Goal: Task Accomplishment & Management: Manage account settings

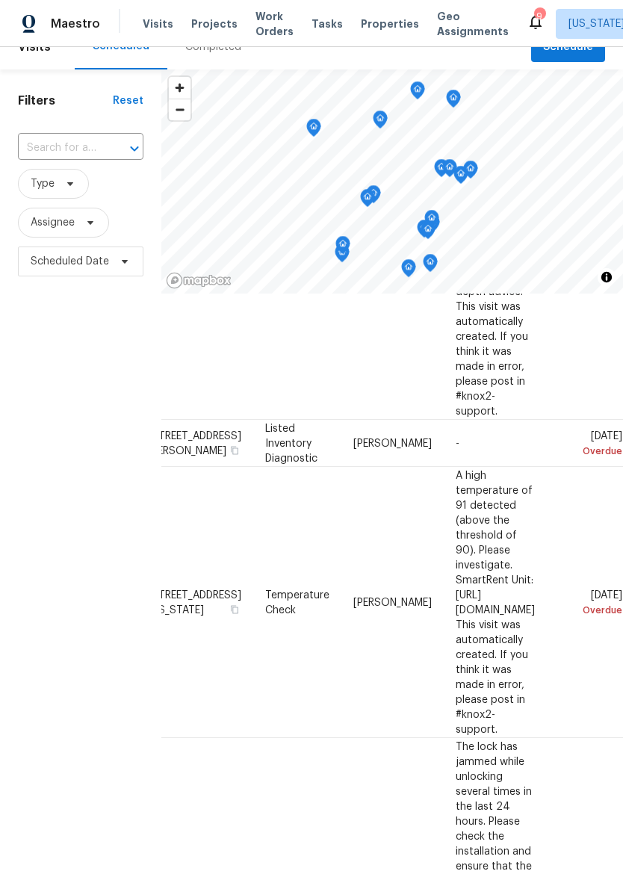
scroll to position [737, 141]
click at [0, 0] on span at bounding box center [0, 0] width 0 height 0
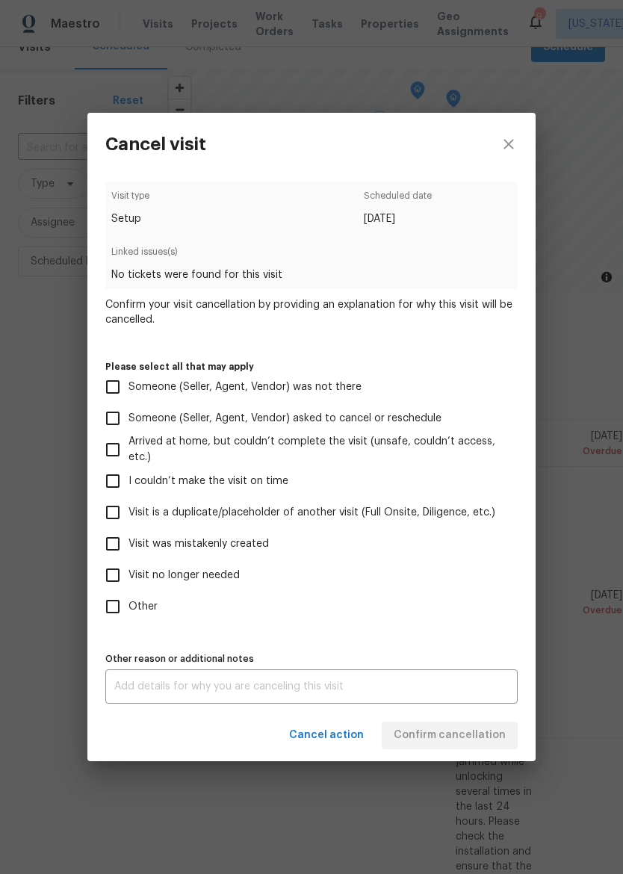
click at [111, 511] on input "Visit is a duplicate/placeholder of another visit (Full Onsite, Diligence, etc.)" at bounding box center [112, 512] width 31 height 31
checkbox input "true"
click at [474, 688] on textarea at bounding box center [311, 686] width 394 height 10
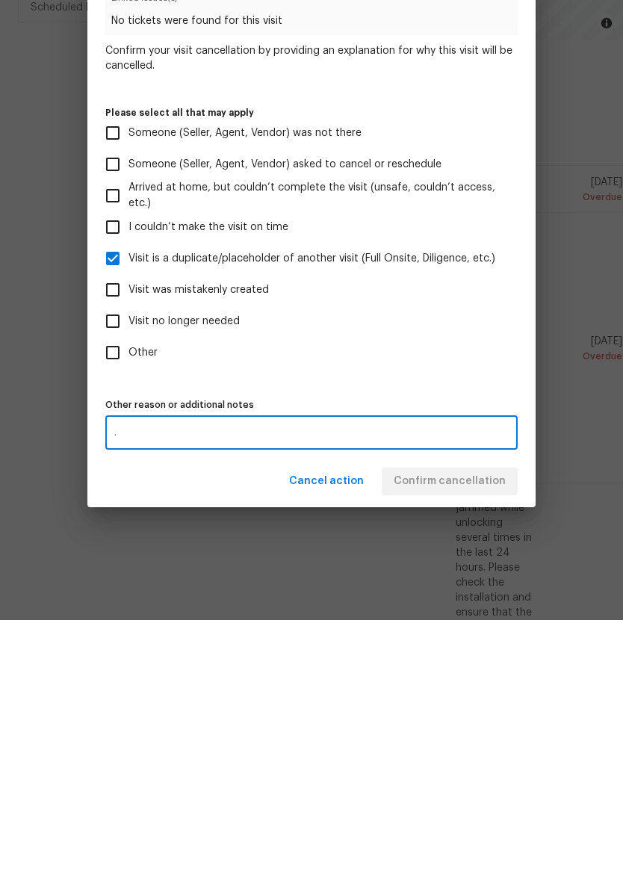
click at [458, 681] on textarea "." at bounding box center [311, 686] width 394 height 10
type textarea "."
click at [134, 710] on div "Cancel action Confirm cancellation" at bounding box center [311, 736] width 448 height 52
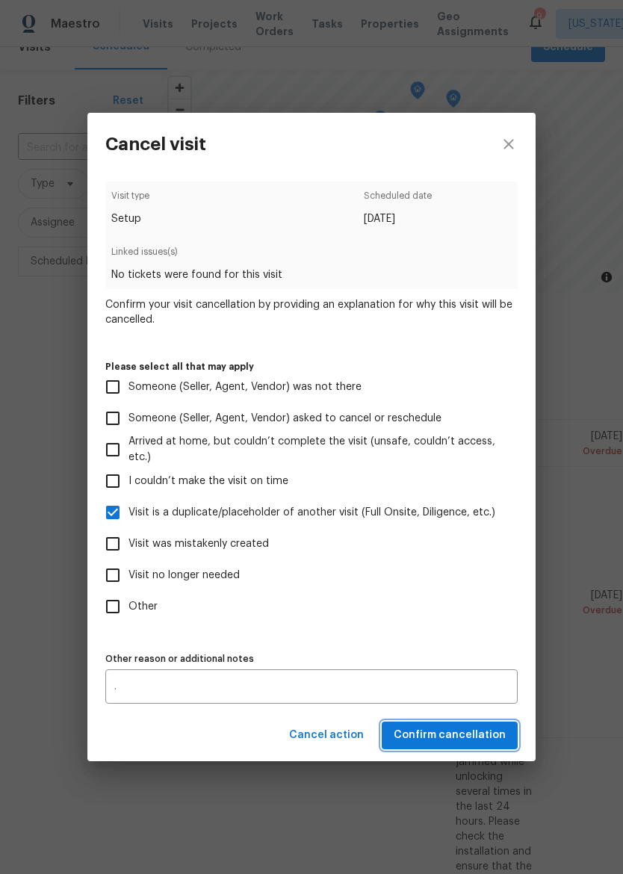
click at [468, 728] on span "Confirm cancellation" at bounding box center [450, 735] width 112 height 19
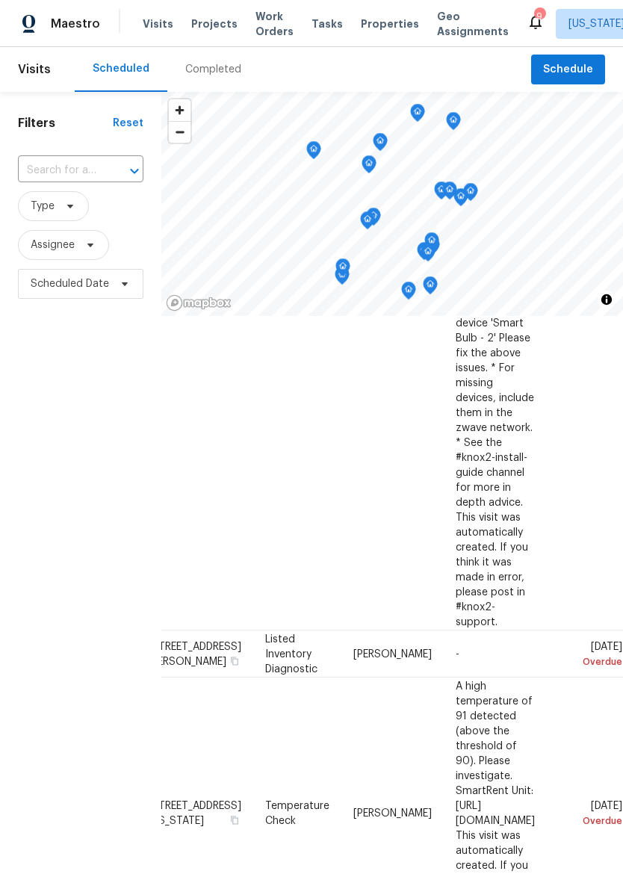
scroll to position [549, 141]
click at [0, 0] on icon at bounding box center [0, 0] width 0 height 0
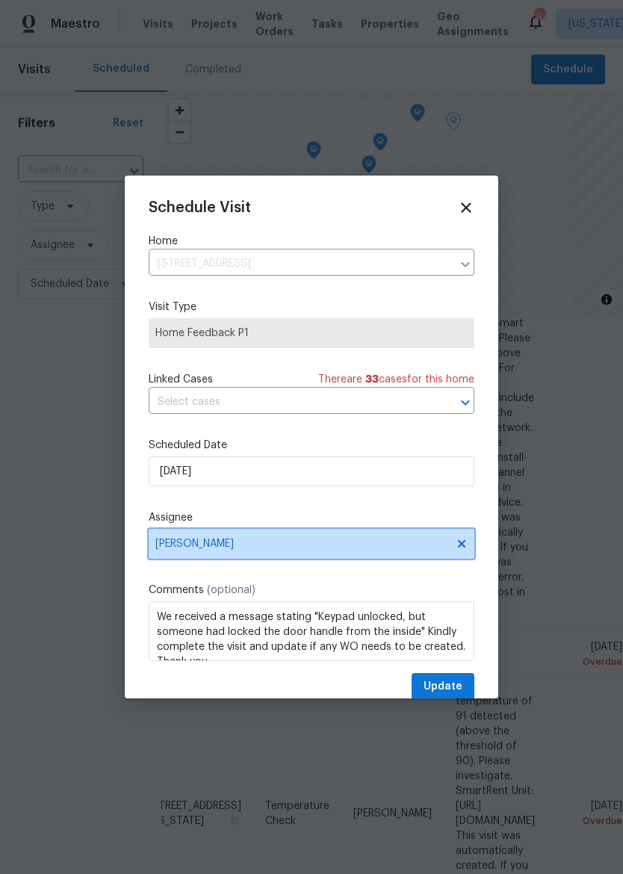
click at [174, 554] on span "[PERSON_NAME]" at bounding box center [312, 544] width 326 height 30
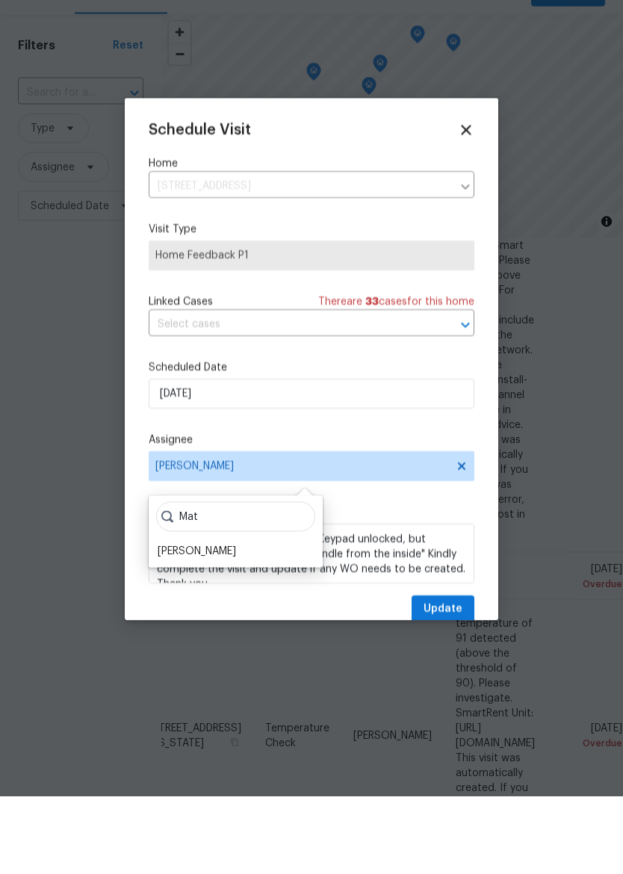
type input "Mat"
click at [170, 622] on div "[PERSON_NAME]" at bounding box center [197, 629] width 78 height 15
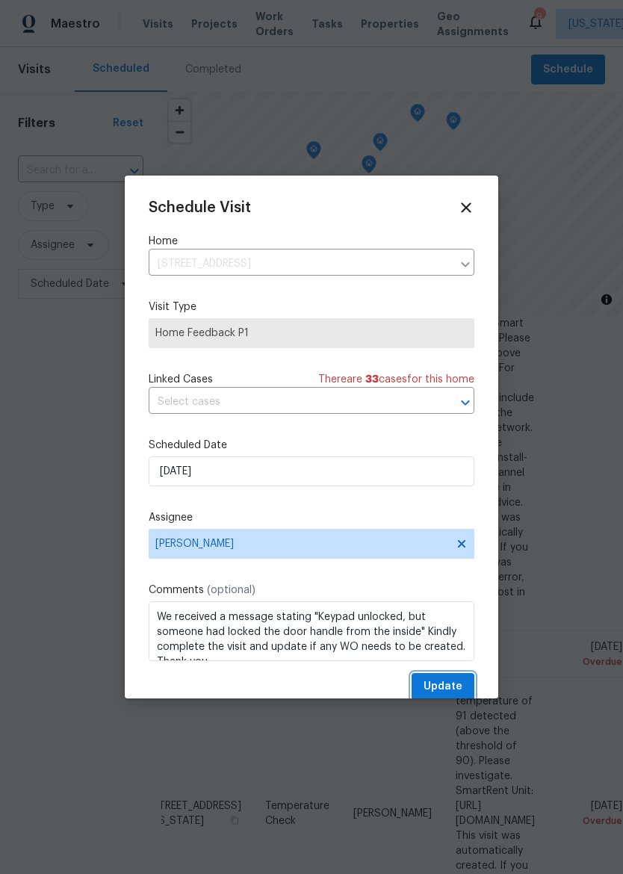
click at [454, 684] on span "Update" at bounding box center [443, 687] width 39 height 19
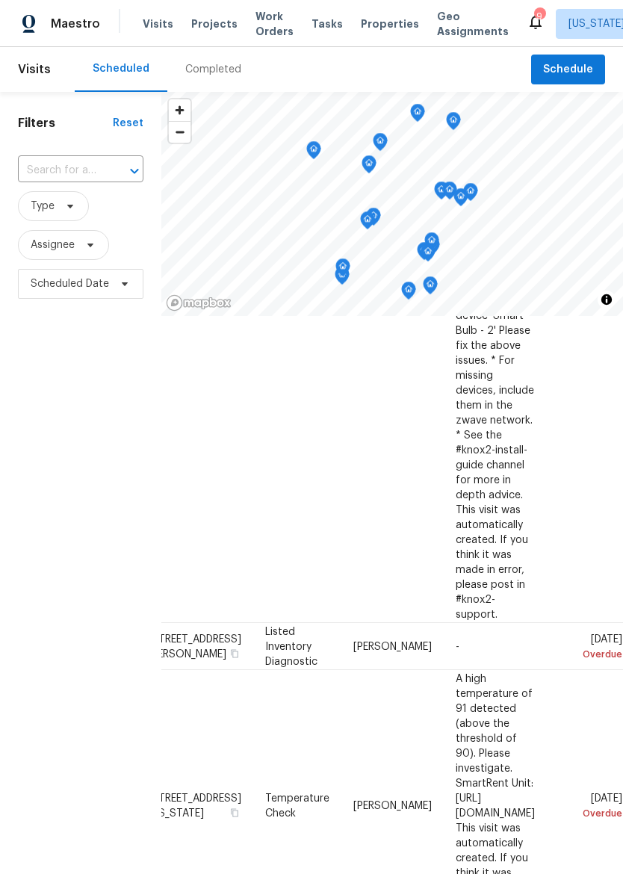
scroll to position [557, 141]
click at [0, 0] on icon at bounding box center [0, 0] width 0 height 0
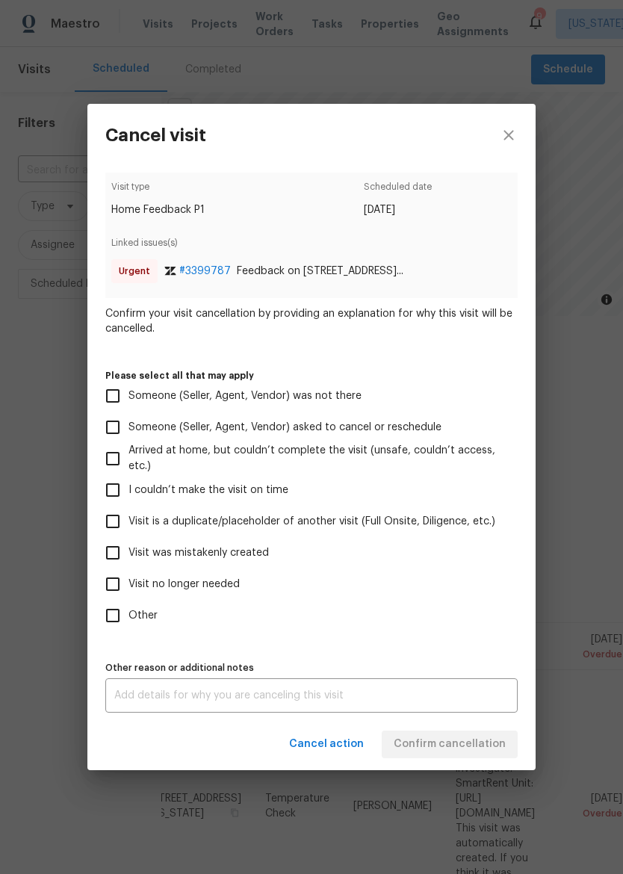
click at [111, 577] on input "Visit no longer needed" at bounding box center [112, 583] width 31 height 31
checkbox input "true"
click at [430, 699] on textarea at bounding box center [311, 695] width 394 height 10
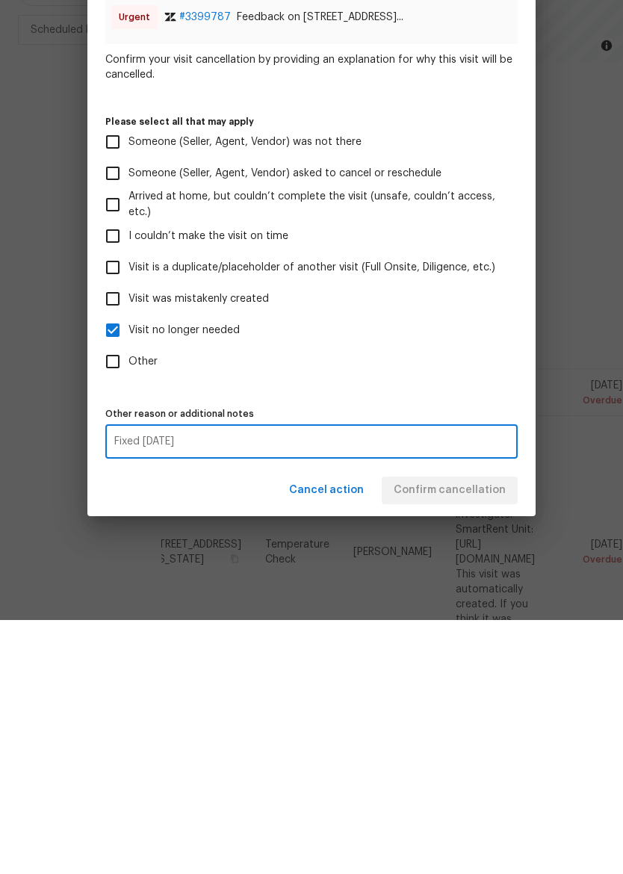
click at [409, 690] on textarea "Fixed [DATE]" at bounding box center [311, 695] width 394 height 10
type textarea "Fixed [DATE]"
click at [269, 719] on div "Cancel action Confirm cancellation" at bounding box center [311, 745] width 448 height 52
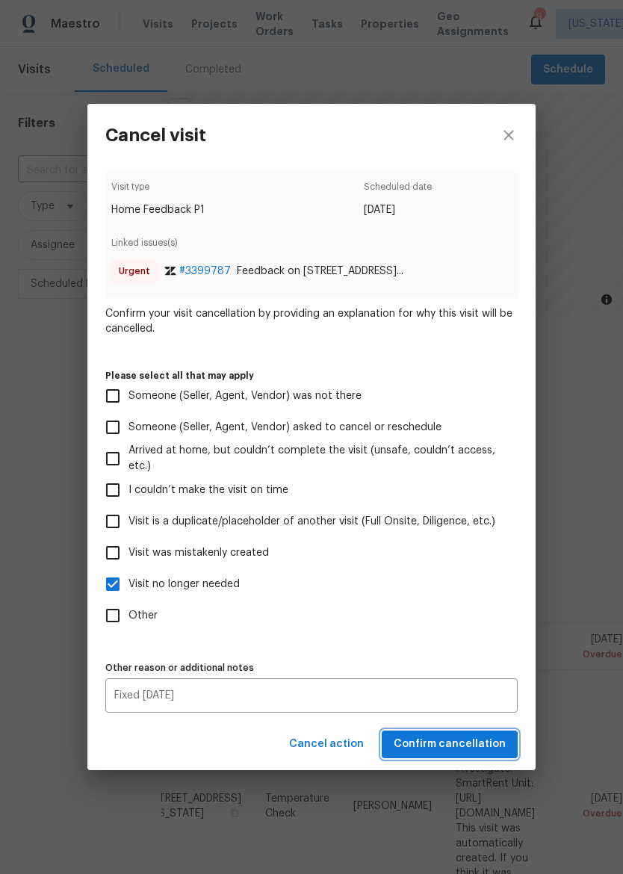
click at [464, 749] on span "Confirm cancellation" at bounding box center [450, 744] width 112 height 19
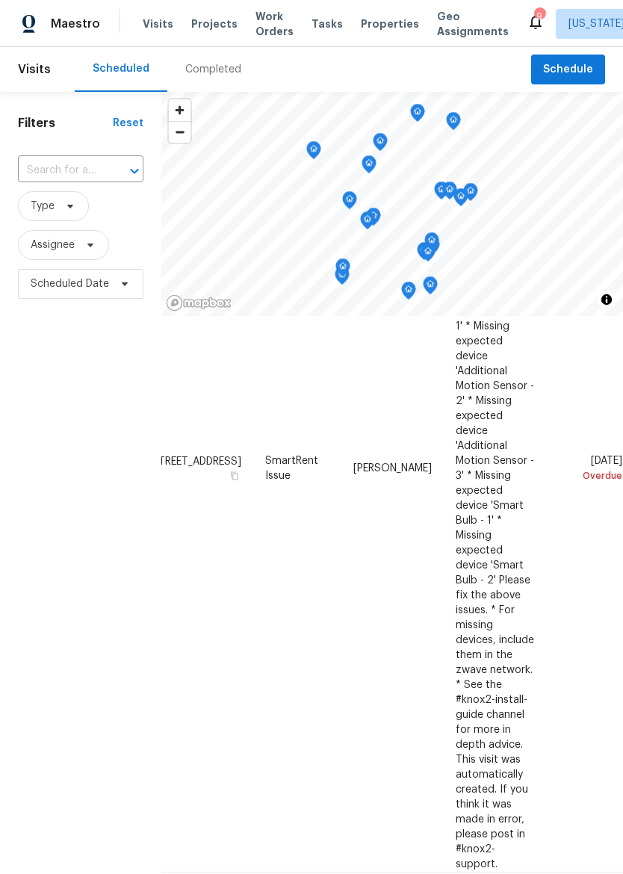
scroll to position [306, 141]
click at [0, 0] on icon at bounding box center [0, 0] width 0 height 0
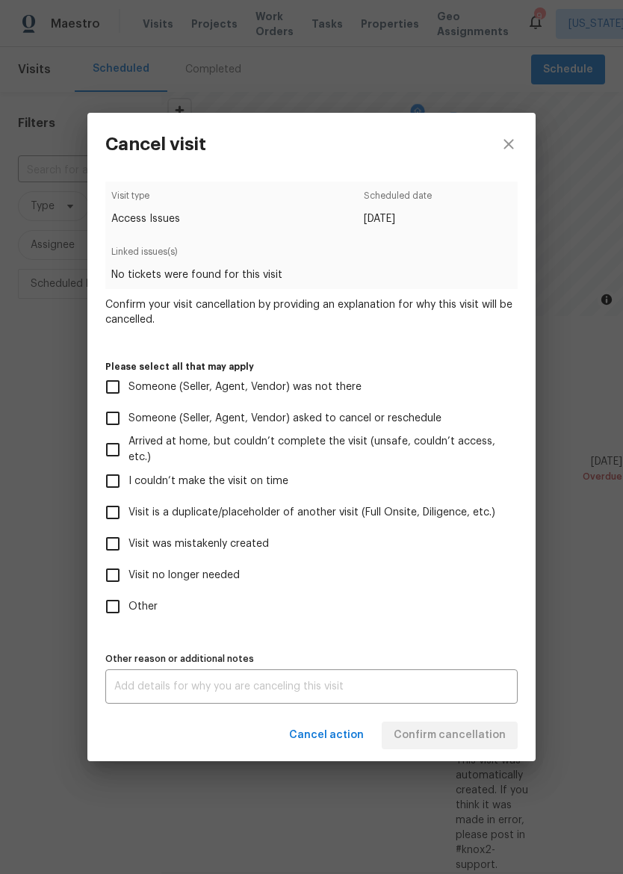
click at [112, 607] on input "Other" at bounding box center [112, 606] width 31 height 31
checkbox input "true"
click at [125, 574] on input "Visit no longer needed" at bounding box center [112, 575] width 31 height 31
checkbox input "true"
click at [112, 609] on input "Other" at bounding box center [112, 606] width 31 height 31
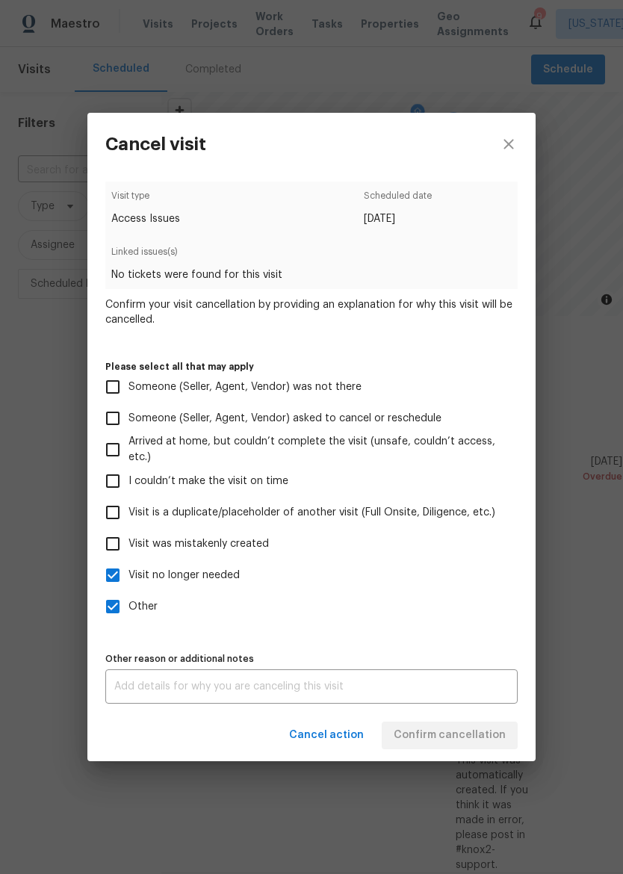
checkbox input "false"
click at [137, 702] on div "x Other reason or additional notes" at bounding box center [311, 686] width 412 height 34
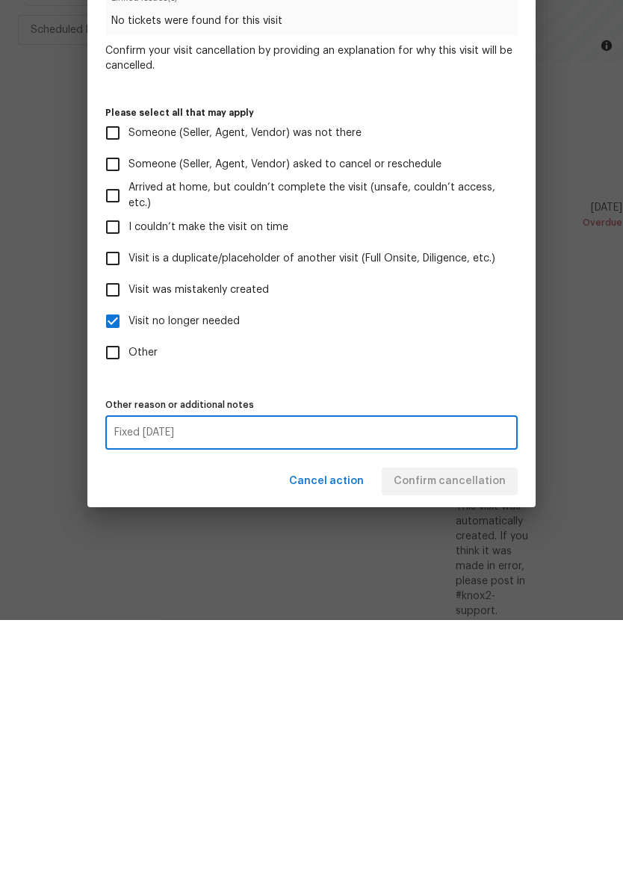
click at [404, 681] on textarea "Fixed [DATE]" at bounding box center [311, 686] width 394 height 10
type textarea "Fixed [DATE]"
click at [257, 710] on div "Cancel action Confirm cancellation" at bounding box center [311, 736] width 448 height 52
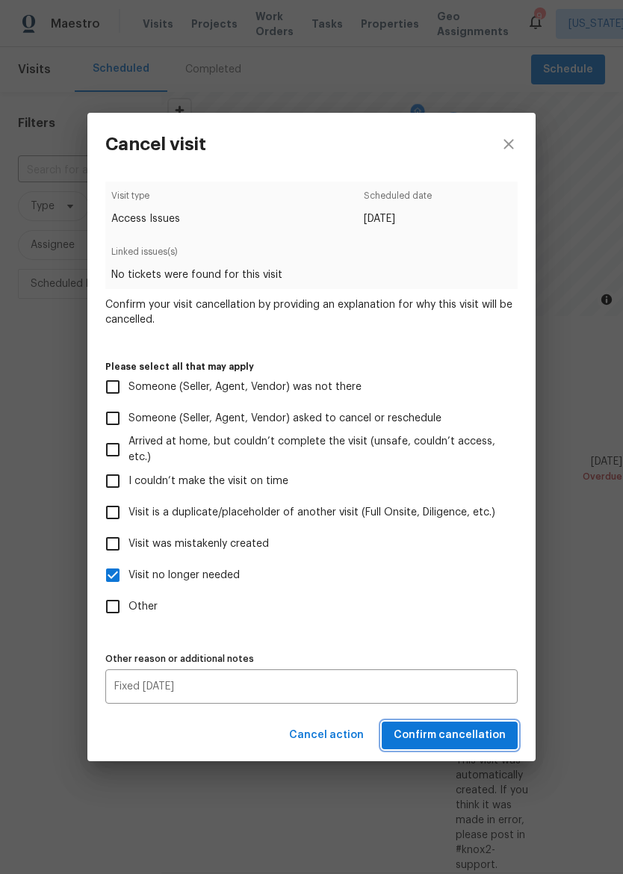
click at [474, 737] on span "Confirm cancellation" at bounding box center [450, 735] width 112 height 19
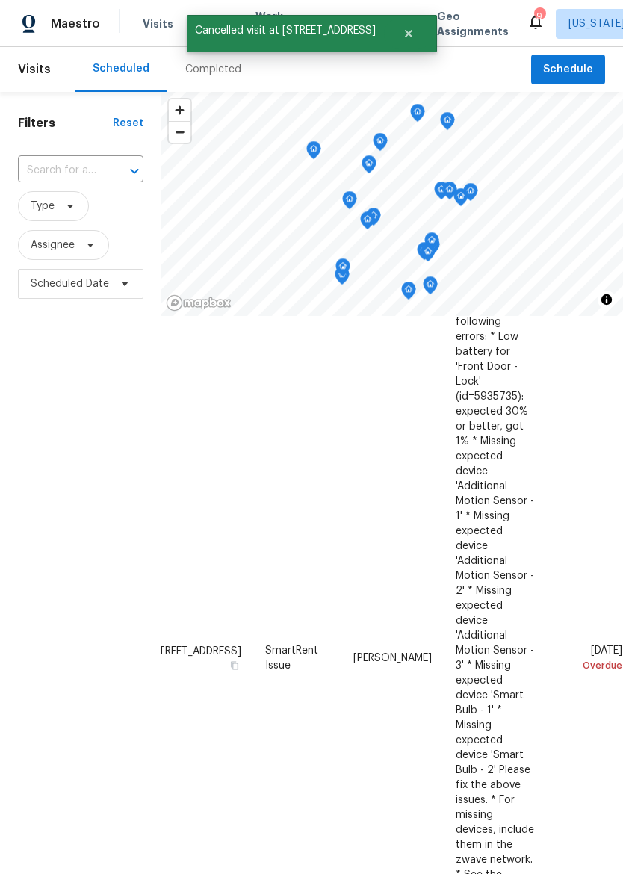
scroll to position [117, 141]
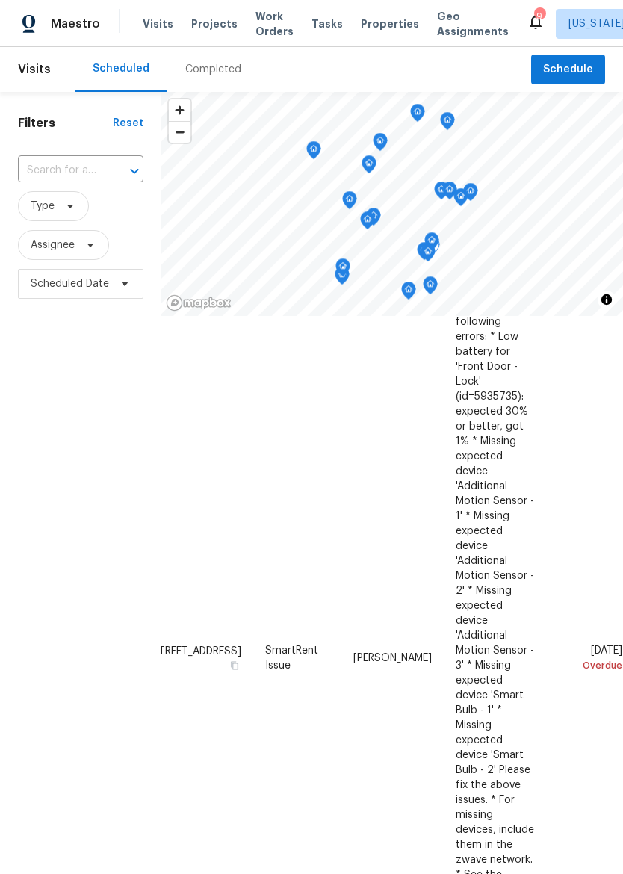
click at [0, 0] on icon at bounding box center [0, 0] width 0 height 0
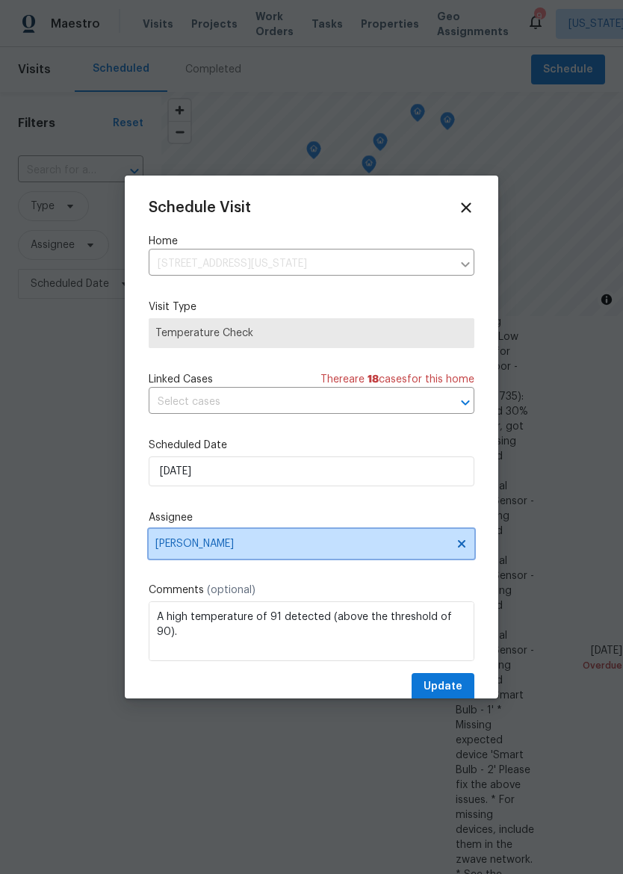
click at [403, 550] on span "[PERSON_NAME]" at bounding box center [301, 544] width 293 height 12
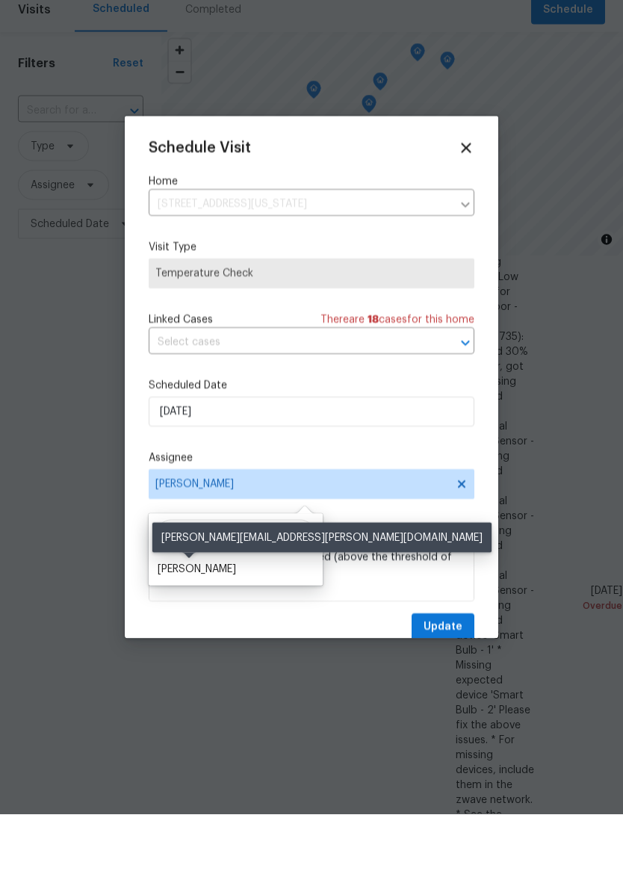
type input "[PERSON_NAME]"
click at [179, 622] on div "[PERSON_NAME]" at bounding box center [197, 629] width 78 height 15
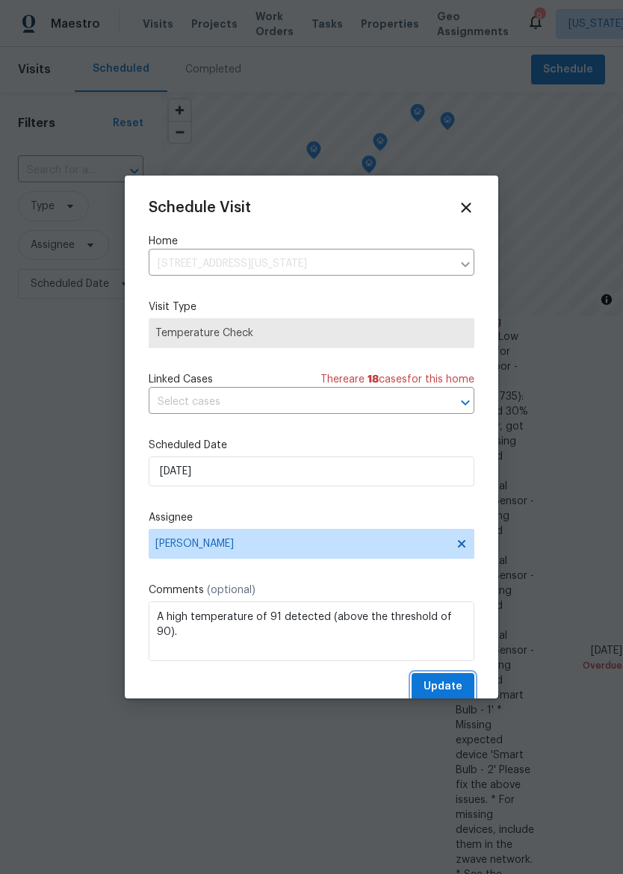
click at [450, 687] on span "Update" at bounding box center [443, 687] width 39 height 19
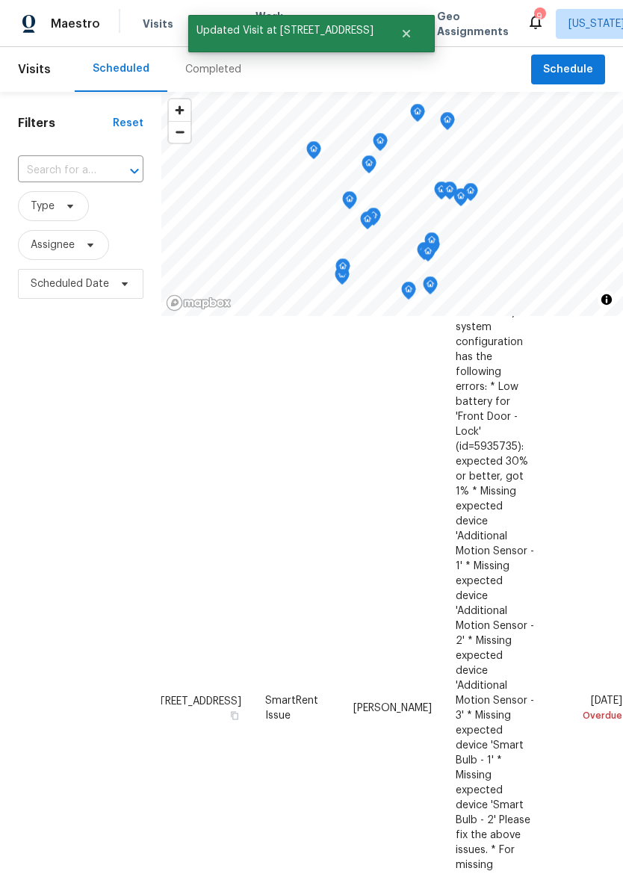
scroll to position [38, 55]
